Goal: Information Seeking & Learning: Learn about a topic

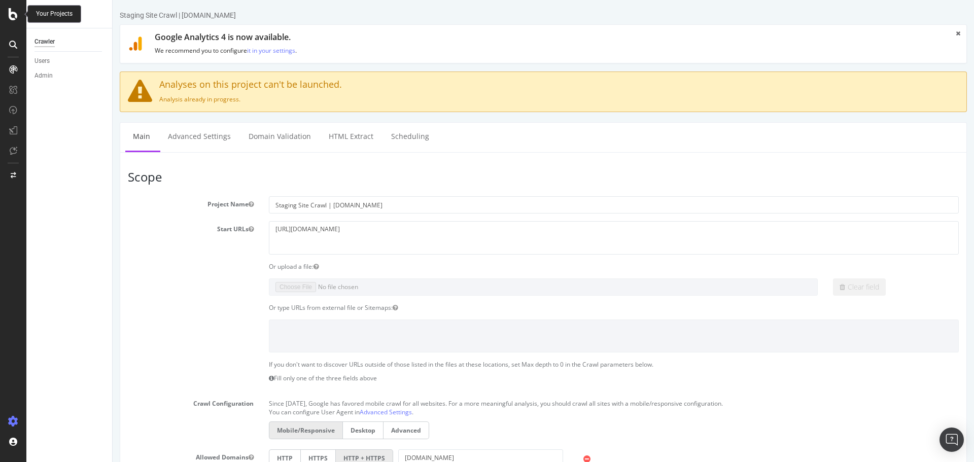
click at [12, 14] on icon at bounding box center [13, 14] width 9 height 12
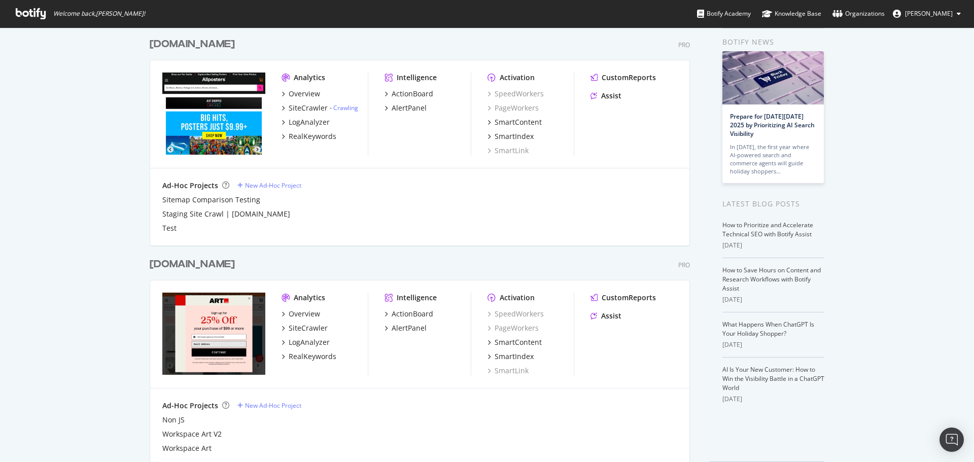
scroll to position [77, 0]
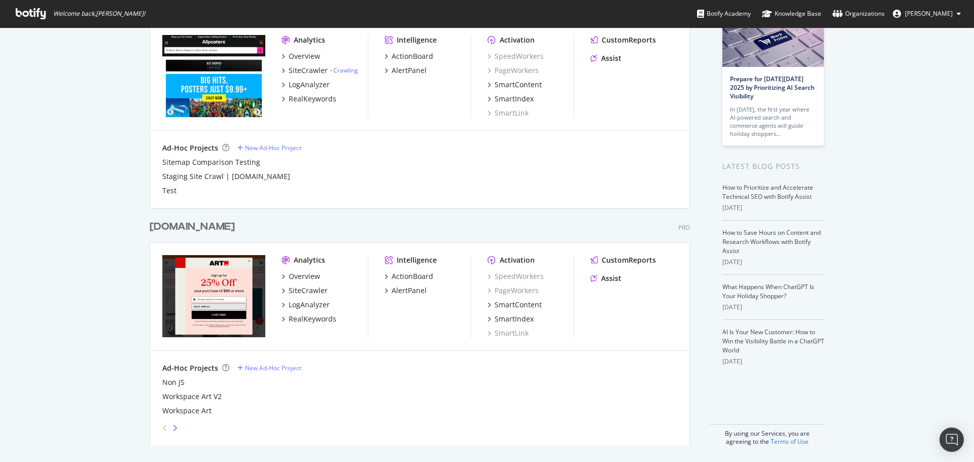
click at [172, 428] on icon "angle-right" at bounding box center [174, 428] width 5 height 8
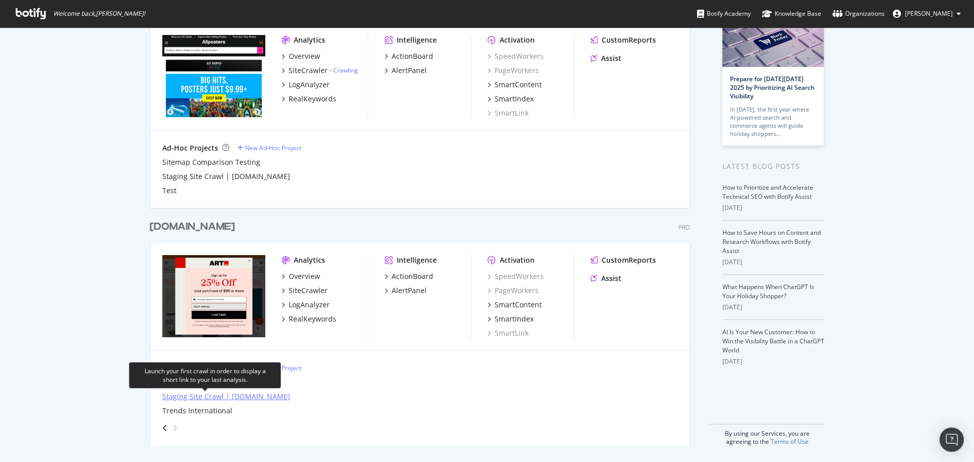
click at [232, 395] on div "Staging Site Crawl | [DOMAIN_NAME]" at bounding box center [226, 397] width 128 height 10
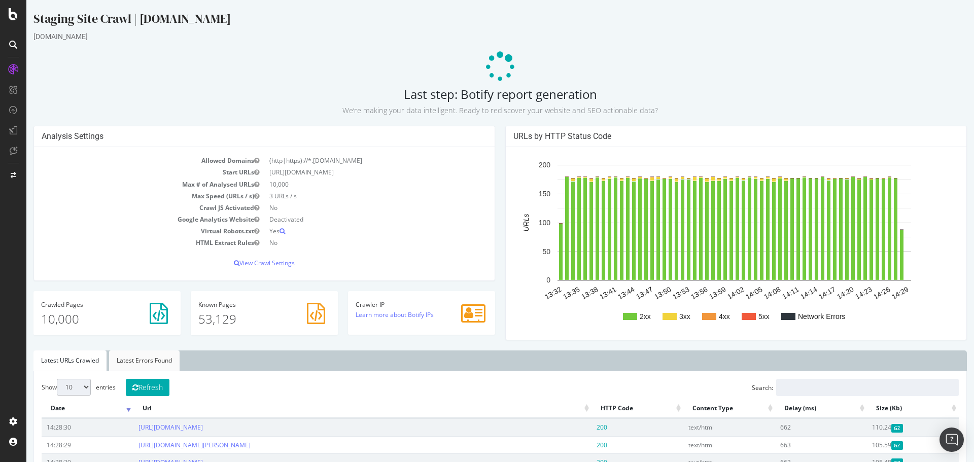
click at [148, 358] on link "Latest Errors Found" at bounding box center [144, 360] width 70 height 20
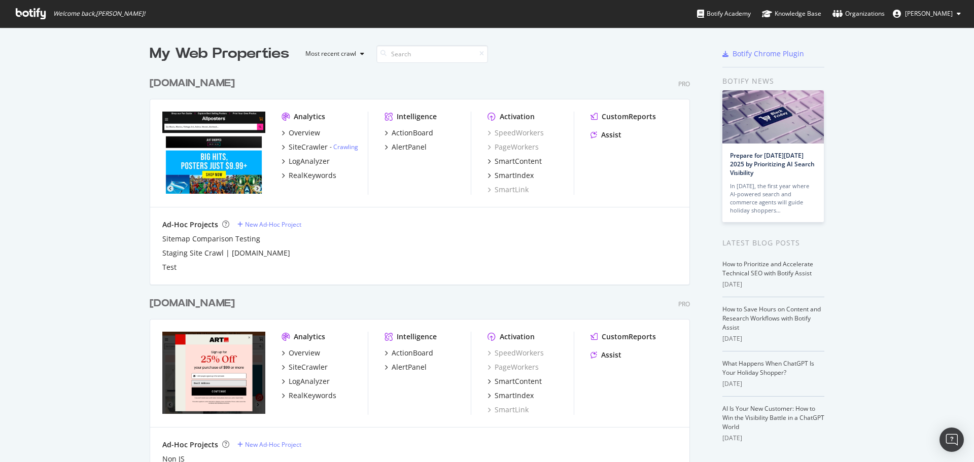
scroll to position [454, 959]
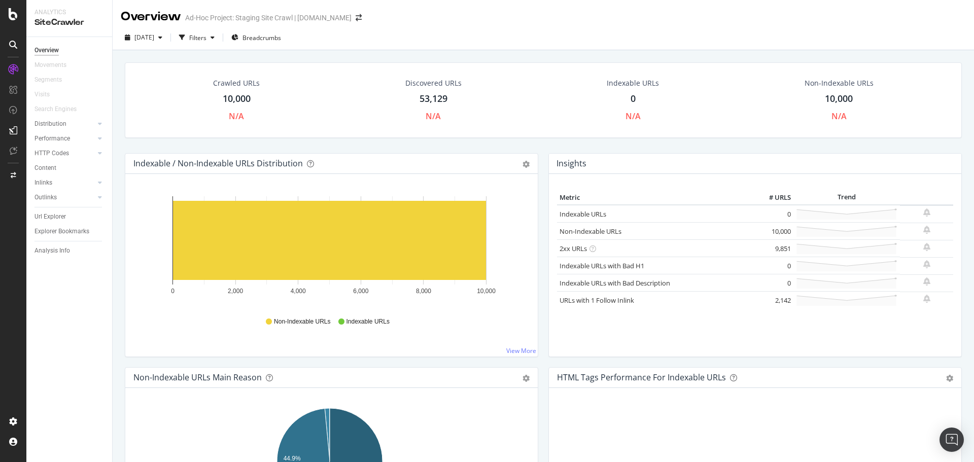
click at [236, 95] on div "10,000" at bounding box center [237, 98] width 28 height 13
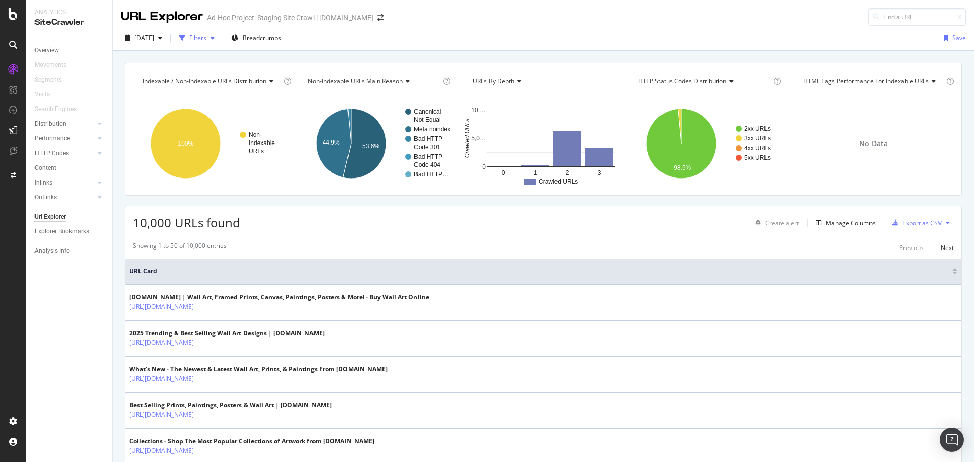
click at [219, 39] on div "button" at bounding box center [212, 38] width 12 height 6
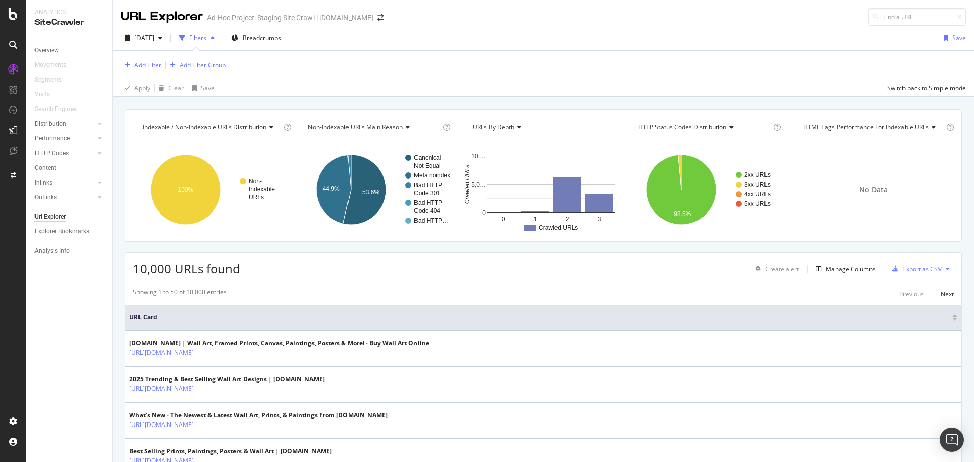
click at [146, 64] on div "Add Filter" at bounding box center [147, 65] width 27 height 9
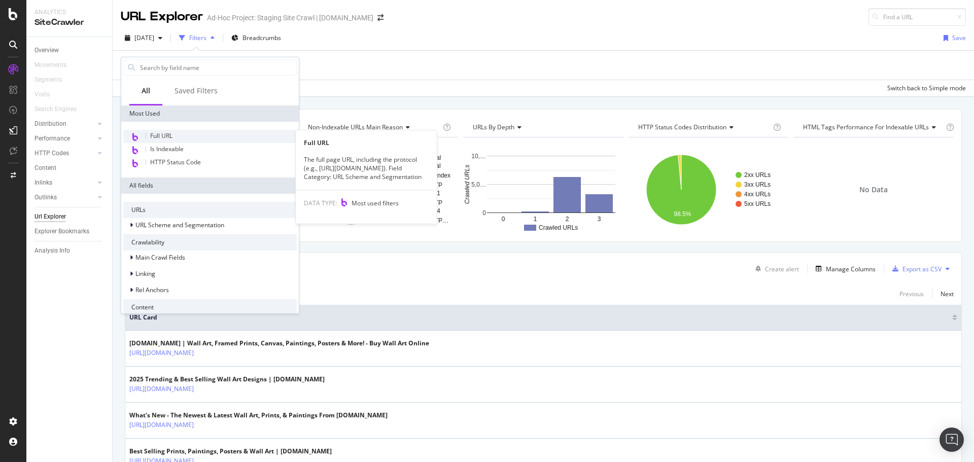
click at [170, 137] on span "Full URL" at bounding box center [161, 135] width 22 height 9
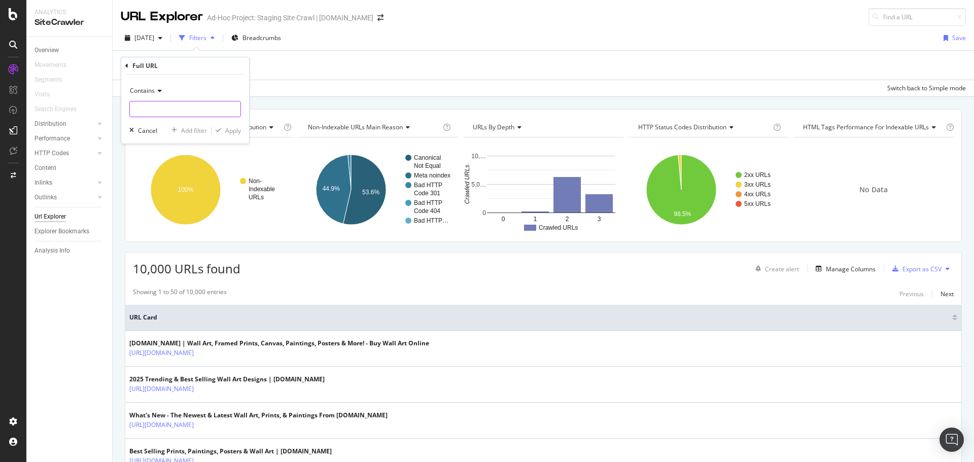
click at [203, 110] on input "text" at bounding box center [185, 109] width 111 height 16
type input "=optimized"
click at [230, 131] on div "Apply" at bounding box center [233, 130] width 16 height 9
